Goal: Task Accomplishment & Management: Complete application form

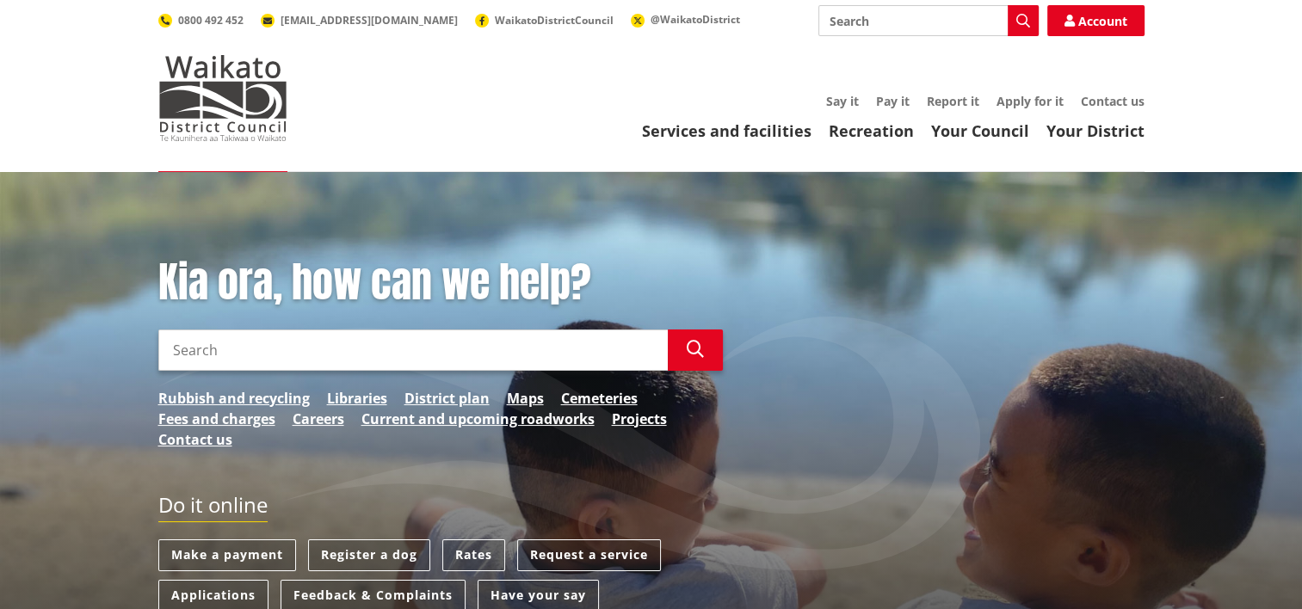
click at [994, 96] on ul "Say it Pay it Report it Apply for it Contact us" at bounding box center [733, 102] width 822 height 15
click at [1027, 105] on link "Apply for it" at bounding box center [1029, 101] width 67 height 16
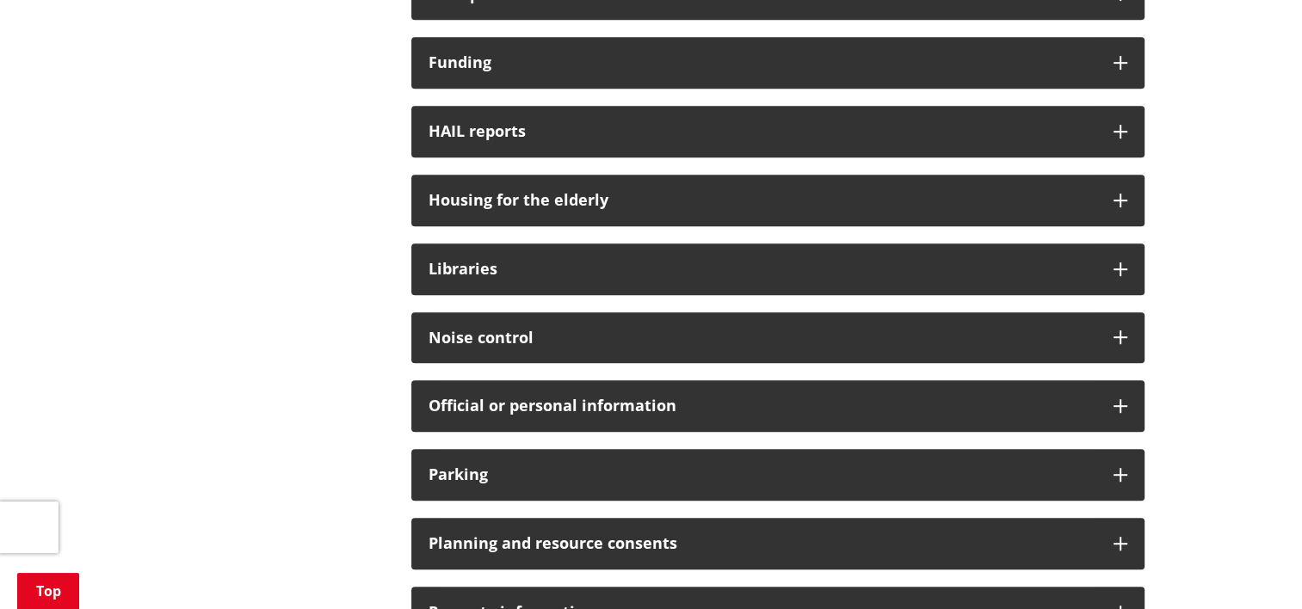
scroll to position [860, 0]
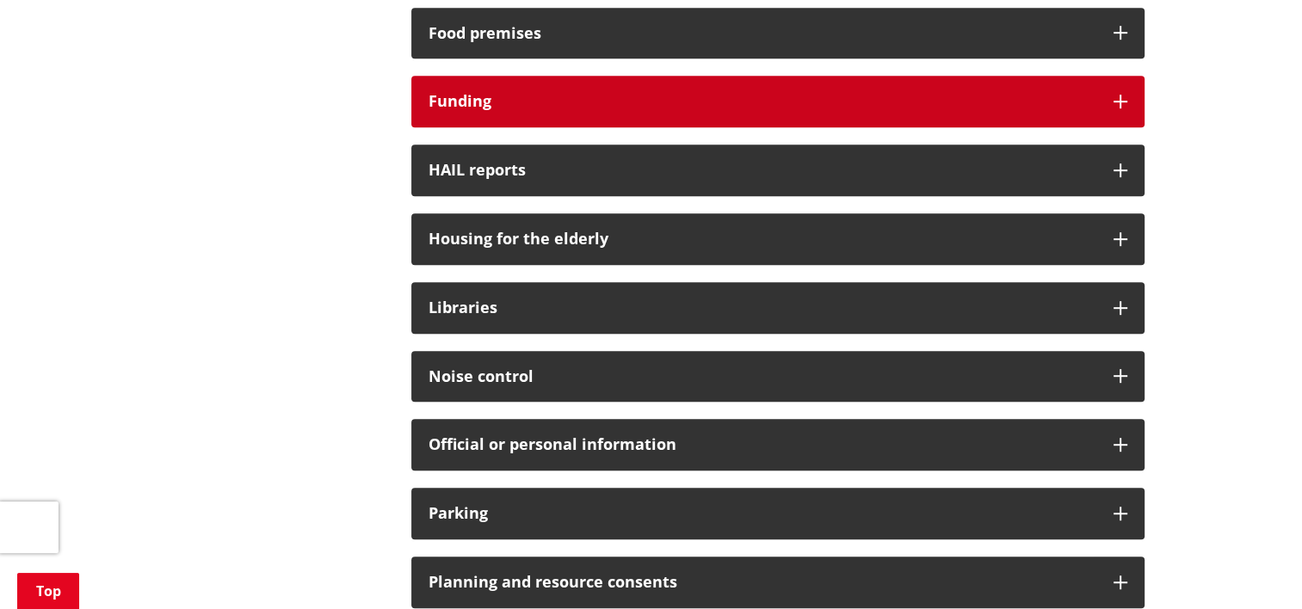
click at [582, 89] on div "Funding" at bounding box center [777, 102] width 733 height 52
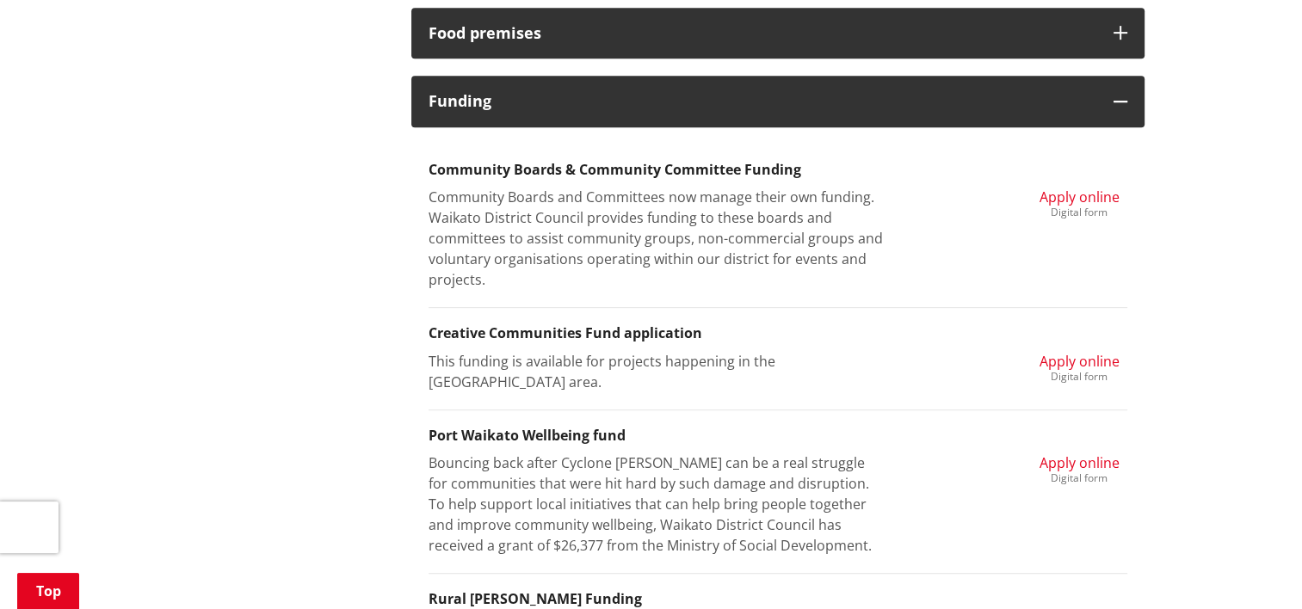
click at [1058, 358] on span "Apply online" at bounding box center [1079, 361] width 80 height 19
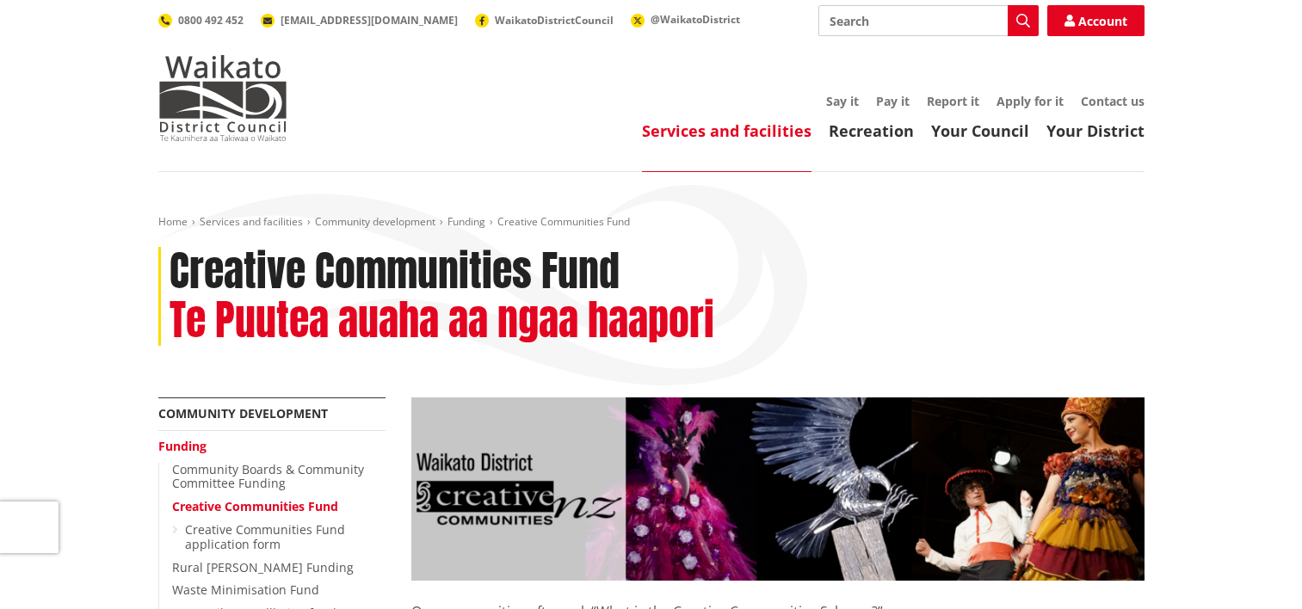
click at [1085, 360] on div "Home Services and facilities Community development Funding Creative Communities…" at bounding box center [651, 306] width 1012 height 182
